Goal: Check status: Check status

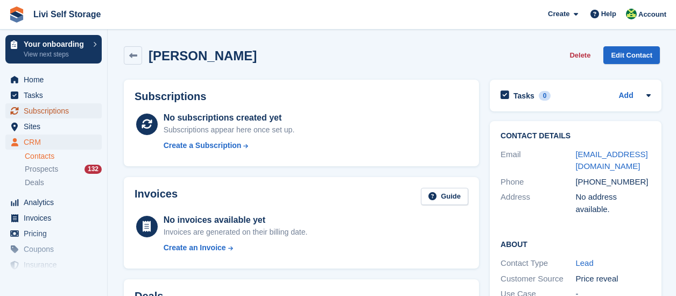
click at [37, 113] on span "Subscriptions" at bounding box center [56, 110] width 65 height 15
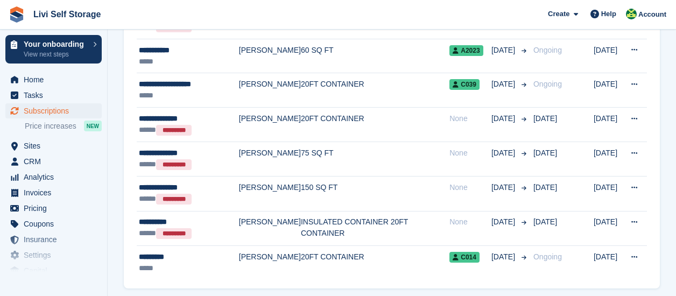
scroll to position [1648, 0]
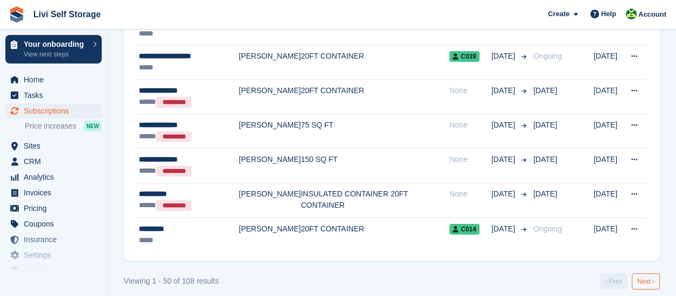
click at [651, 274] on link "Next ›" at bounding box center [646, 282] width 28 height 16
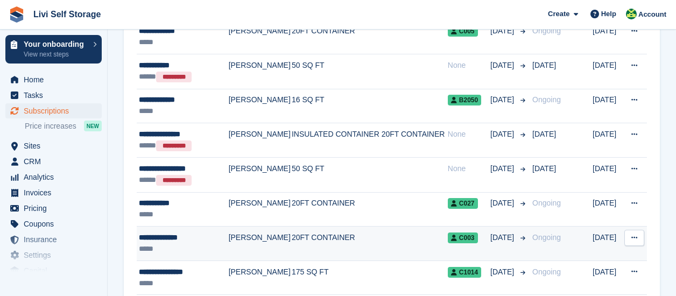
scroll to position [1109, 0]
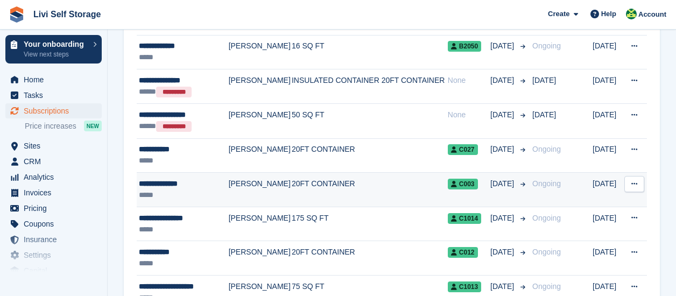
click at [179, 179] on div "**********" at bounding box center [183, 183] width 88 height 11
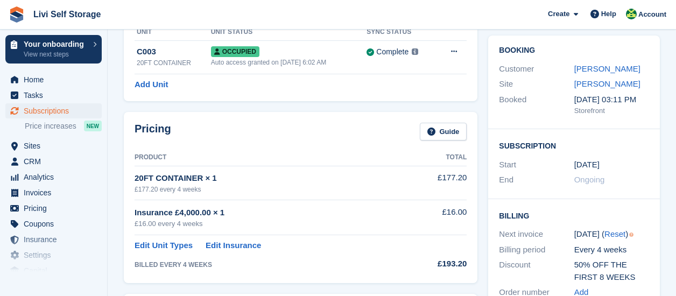
scroll to position [108, 0]
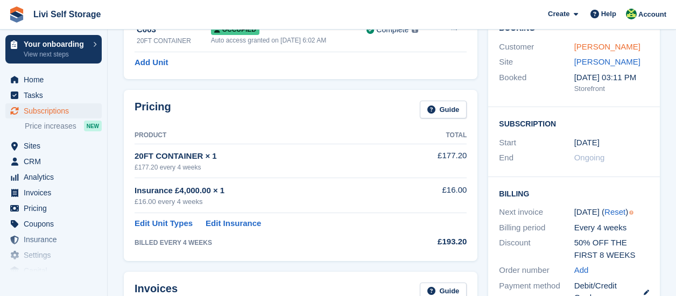
click at [604, 45] on link "Stuart Andrews" at bounding box center [608, 46] width 66 height 9
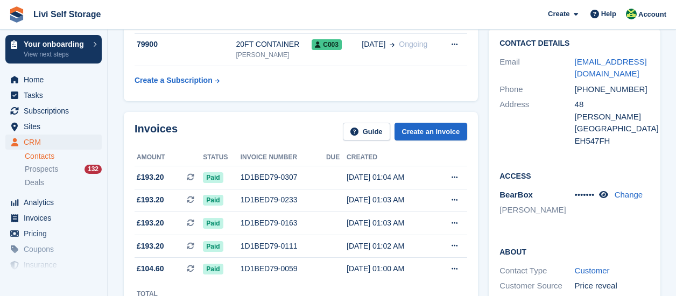
scroll to position [108, 0]
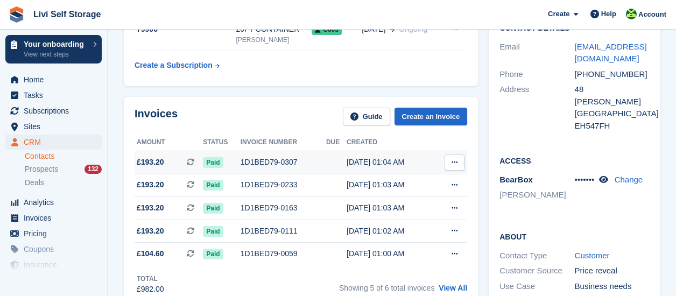
click at [270, 161] on div "1D1BED79-0307" at bounding box center [284, 162] width 86 height 11
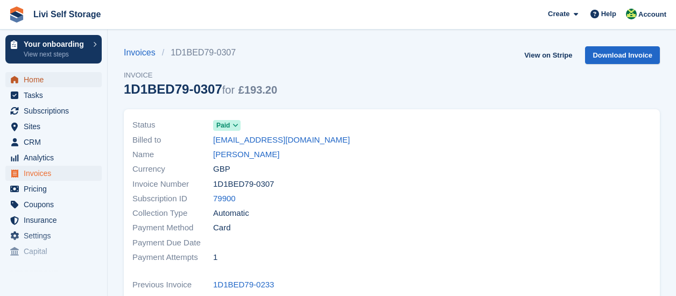
click at [36, 81] on span "Home" at bounding box center [56, 79] width 65 height 15
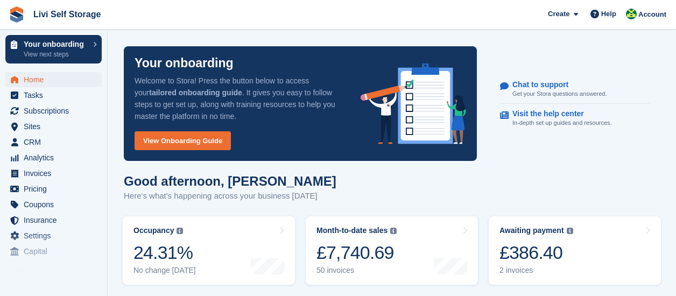
scroll to position [108, 0]
